Goal: Check status

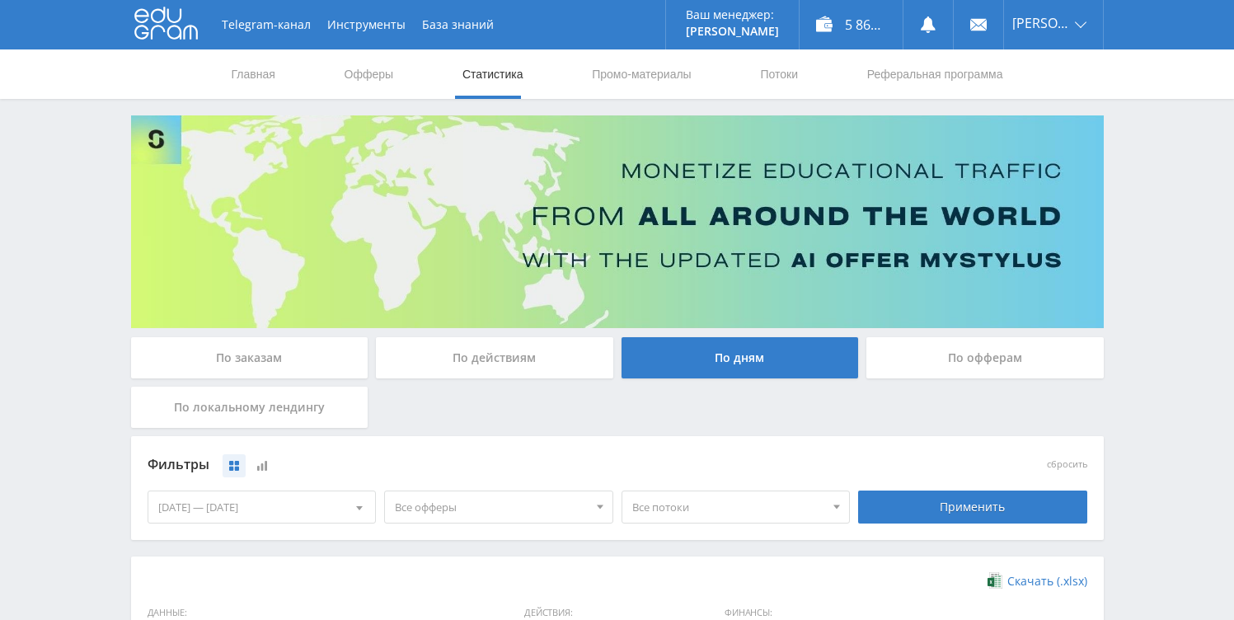
scroll to position [456, 0]
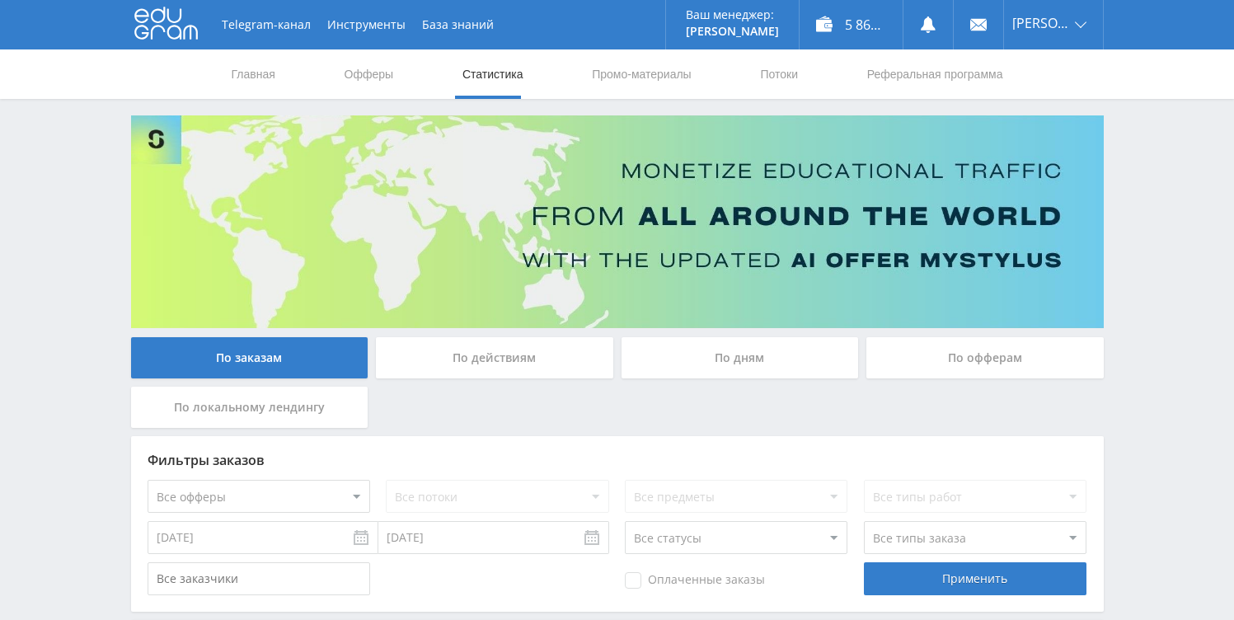
click at [667, 363] on div "По дням" at bounding box center [739, 357] width 237 height 41
click at [0, 0] on input "По дням" at bounding box center [0, 0] width 0 height 0
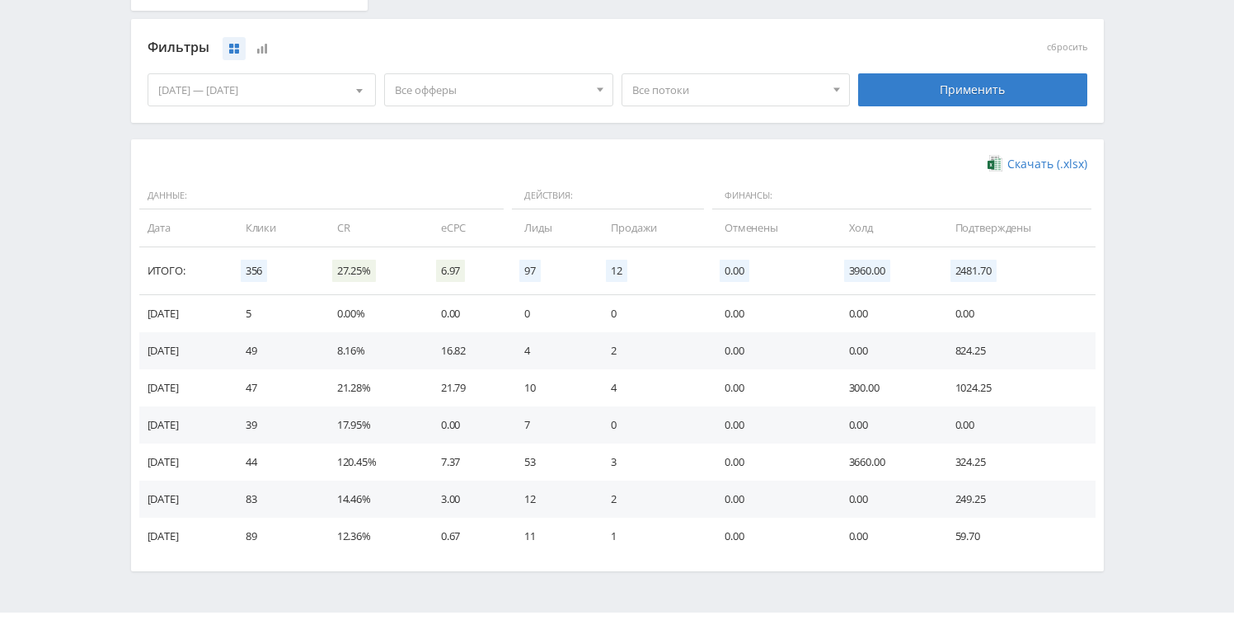
scroll to position [458, 0]
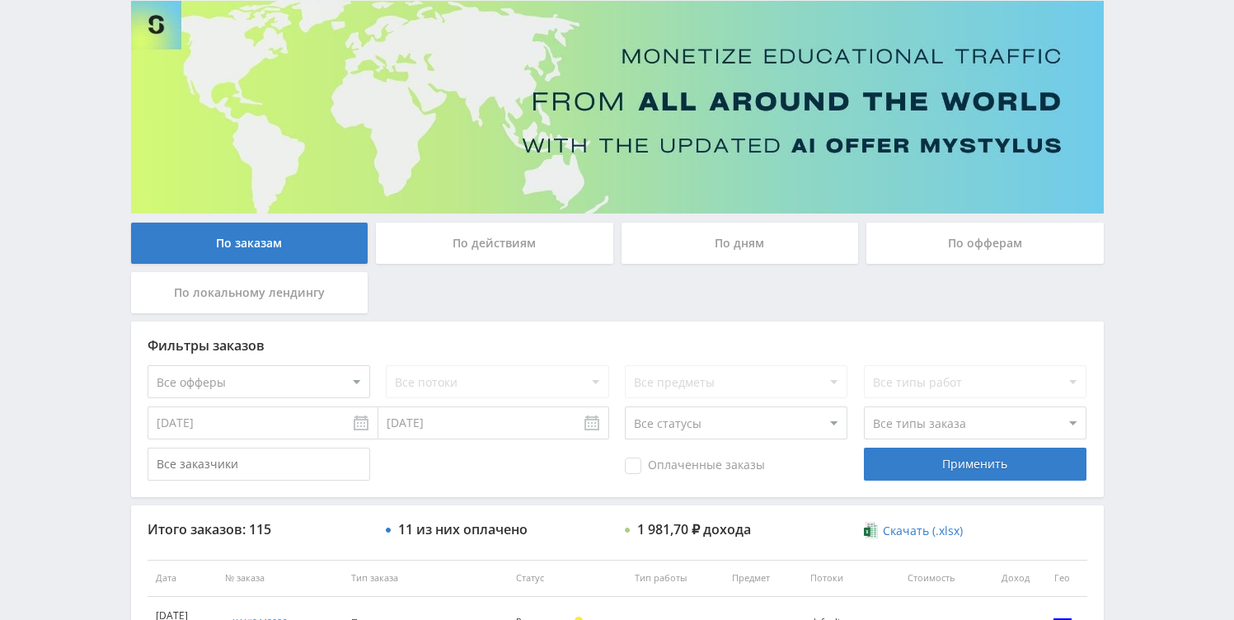
click at [729, 223] on div "По дням" at bounding box center [739, 243] width 237 height 41
click at [0, 0] on input "По дням" at bounding box center [0, 0] width 0 height 0
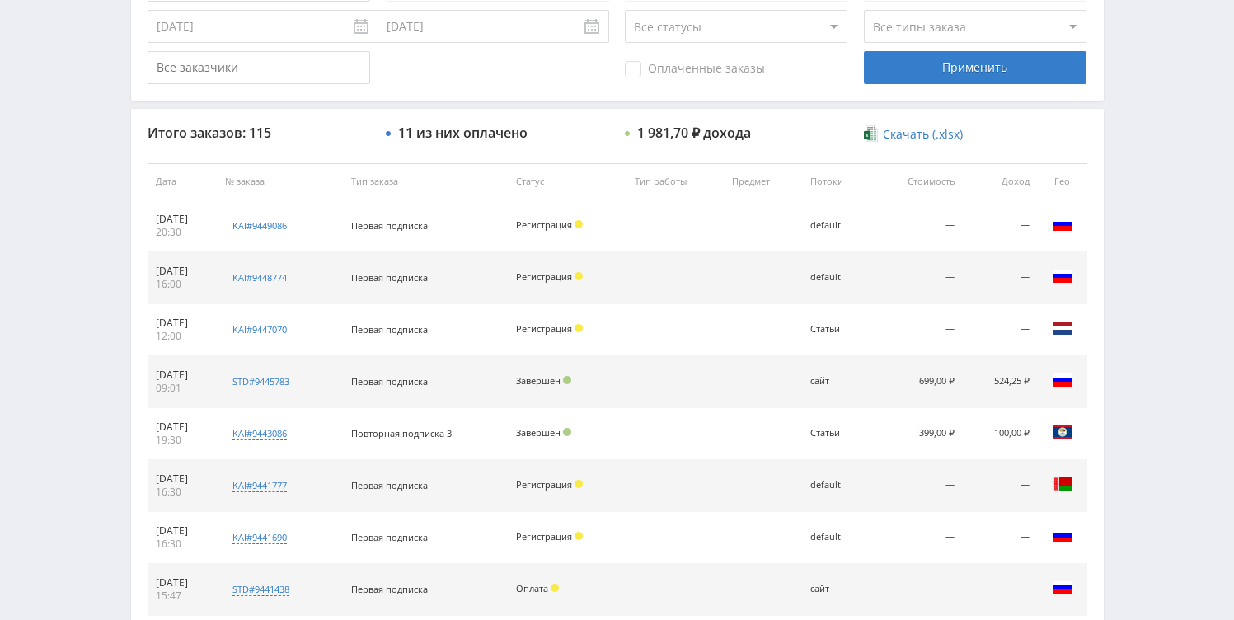
scroll to position [514, 0]
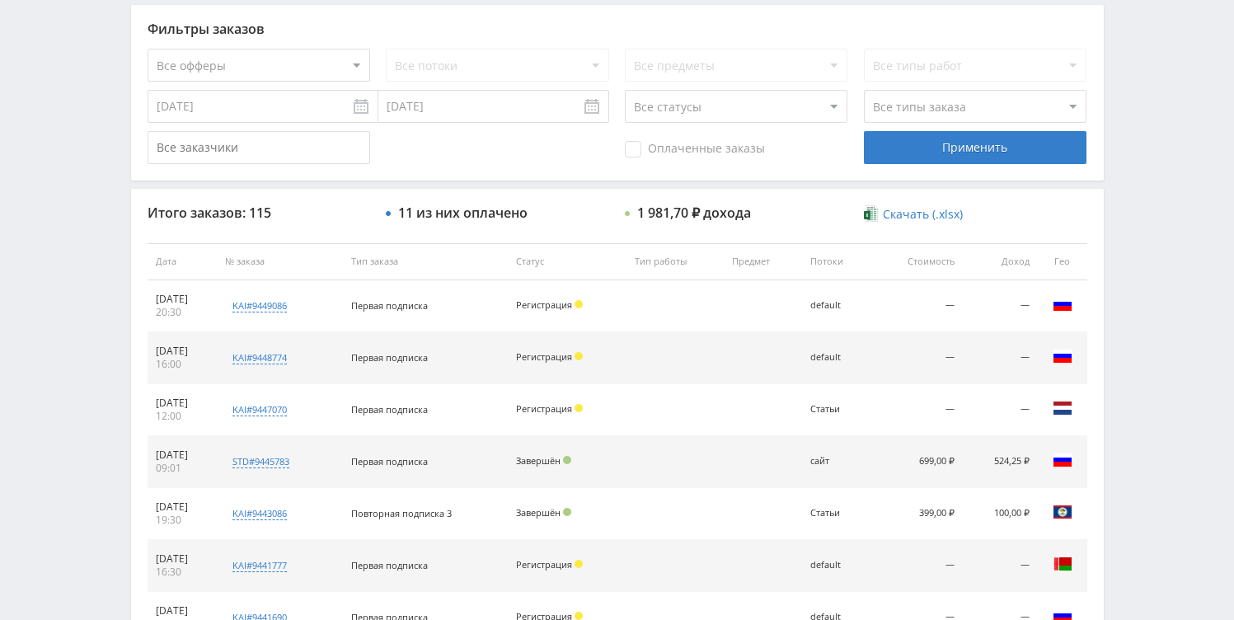
scroll to position [433, 0]
